Goal: Find specific page/section: Find specific page/section

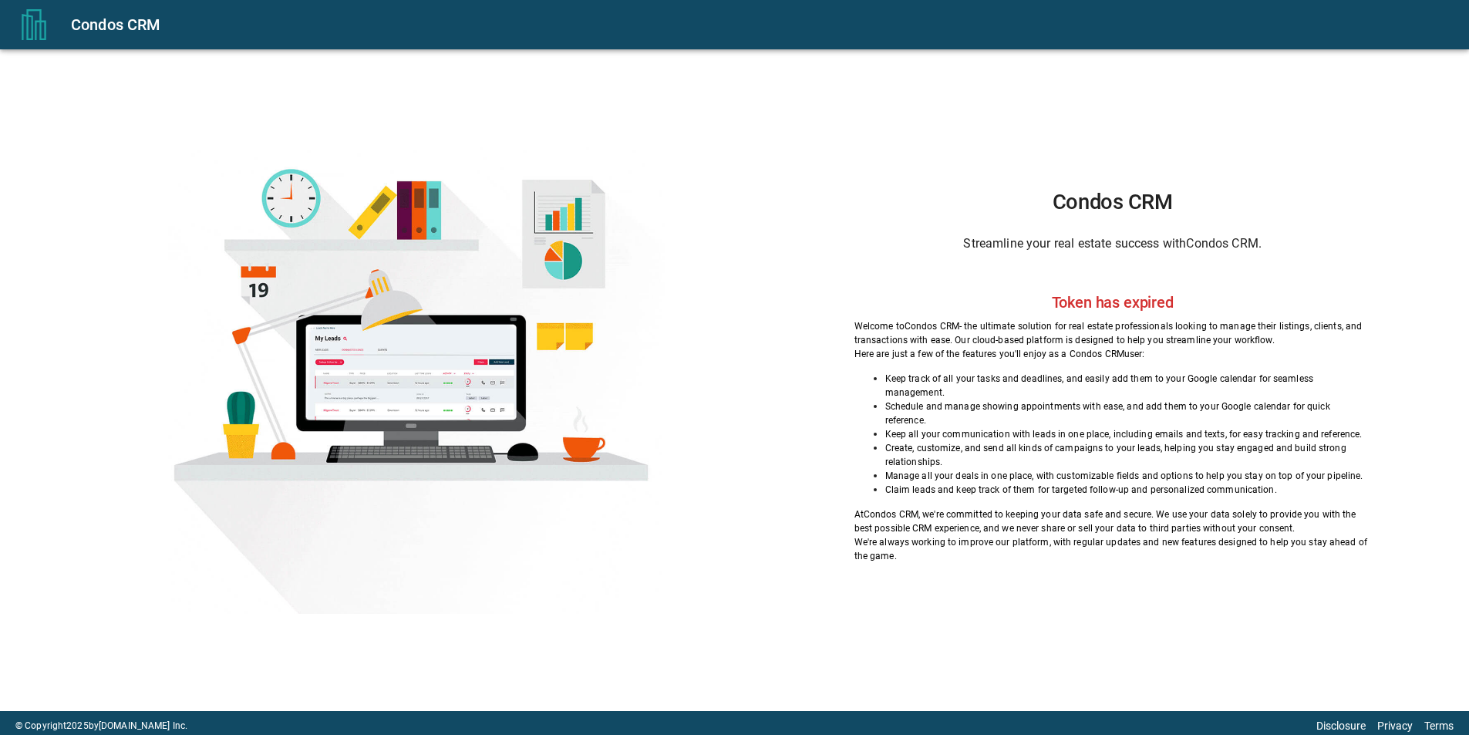
scroll to position [5, 0]
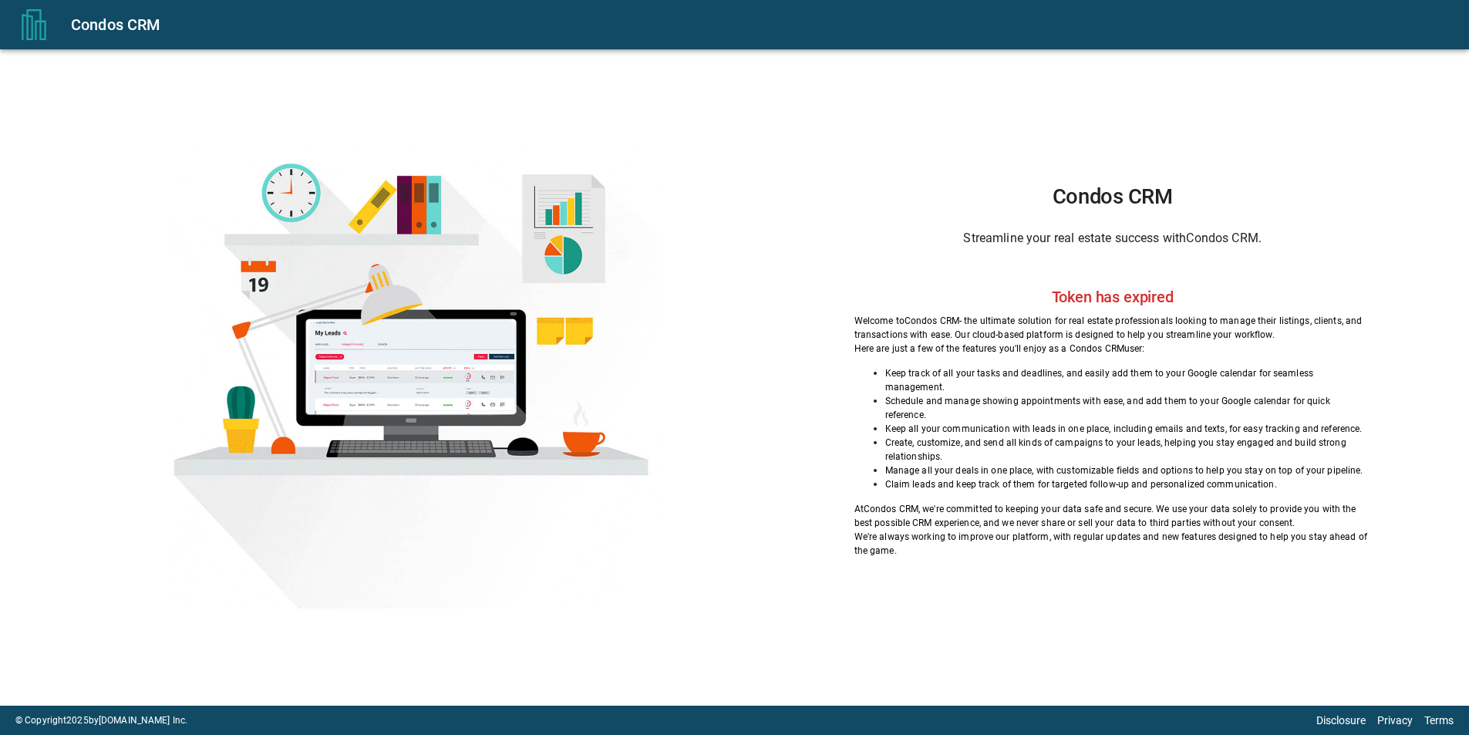
click at [98, 23] on div "Condos CRM" at bounding box center [761, 24] width 1380 height 25
click at [33, 22] on icon "menu" at bounding box center [34, 24] width 31 height 31
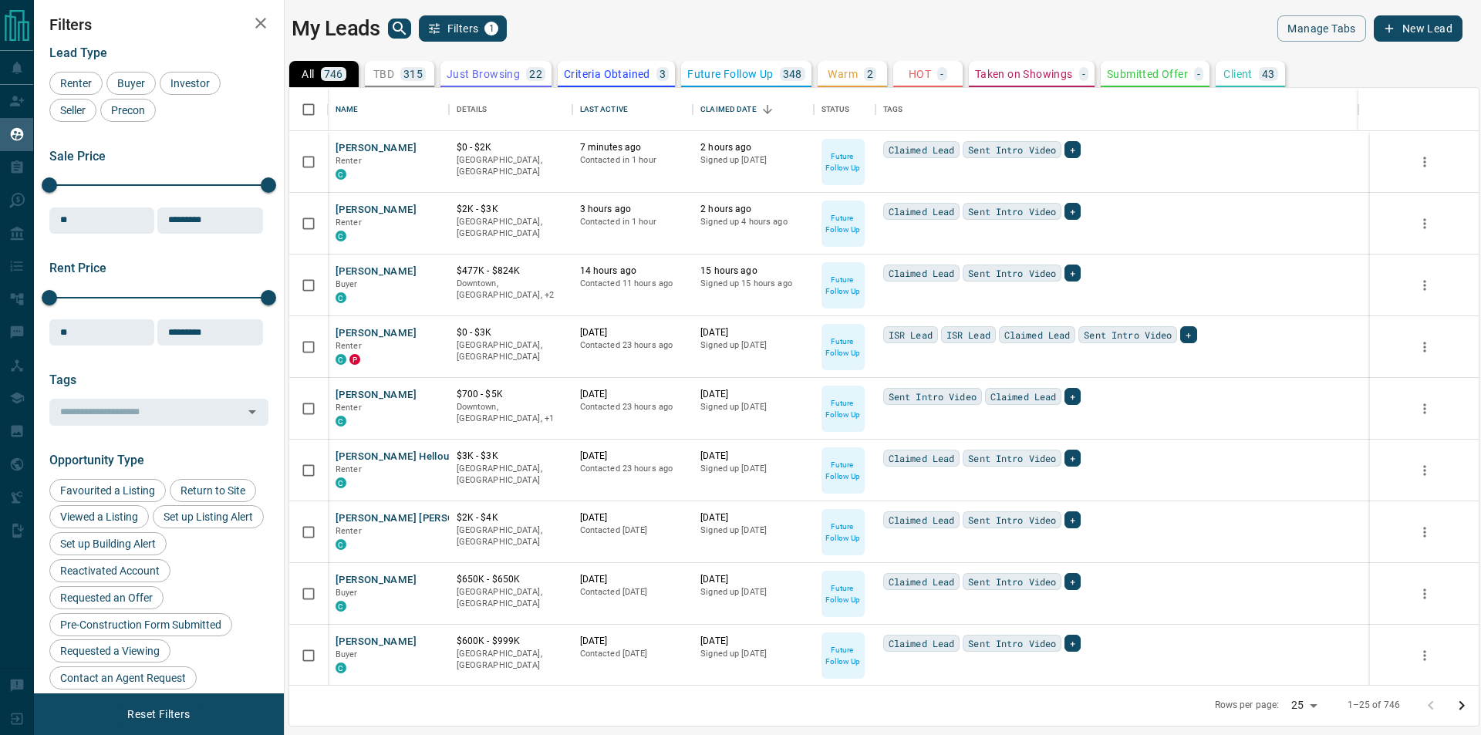
scroll to position [585, 1178]
click at [401, 29] on icon "search button" at bounding box center [399, 28] width 13 height 13
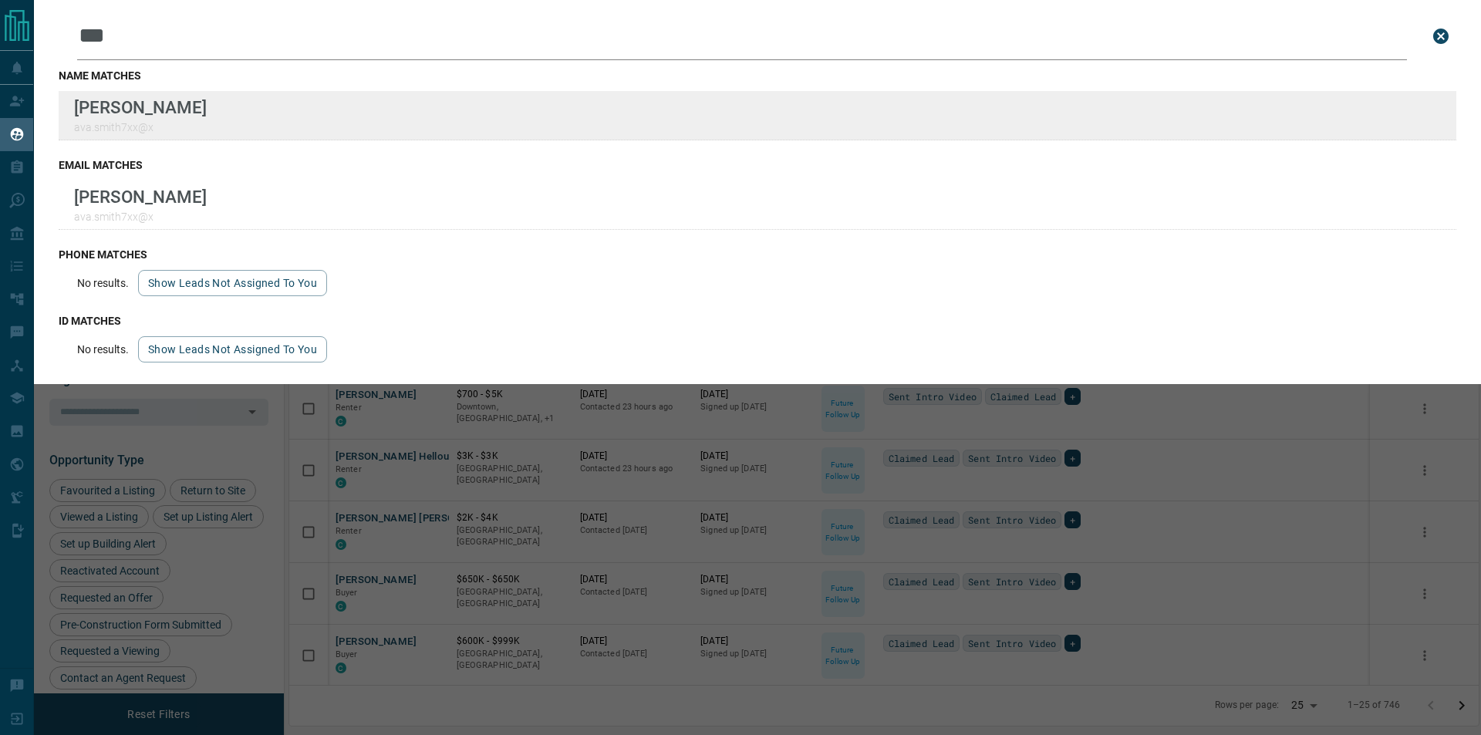
type input "***"
